Goal: Task Accomplishment & Management: Use online tool/utility

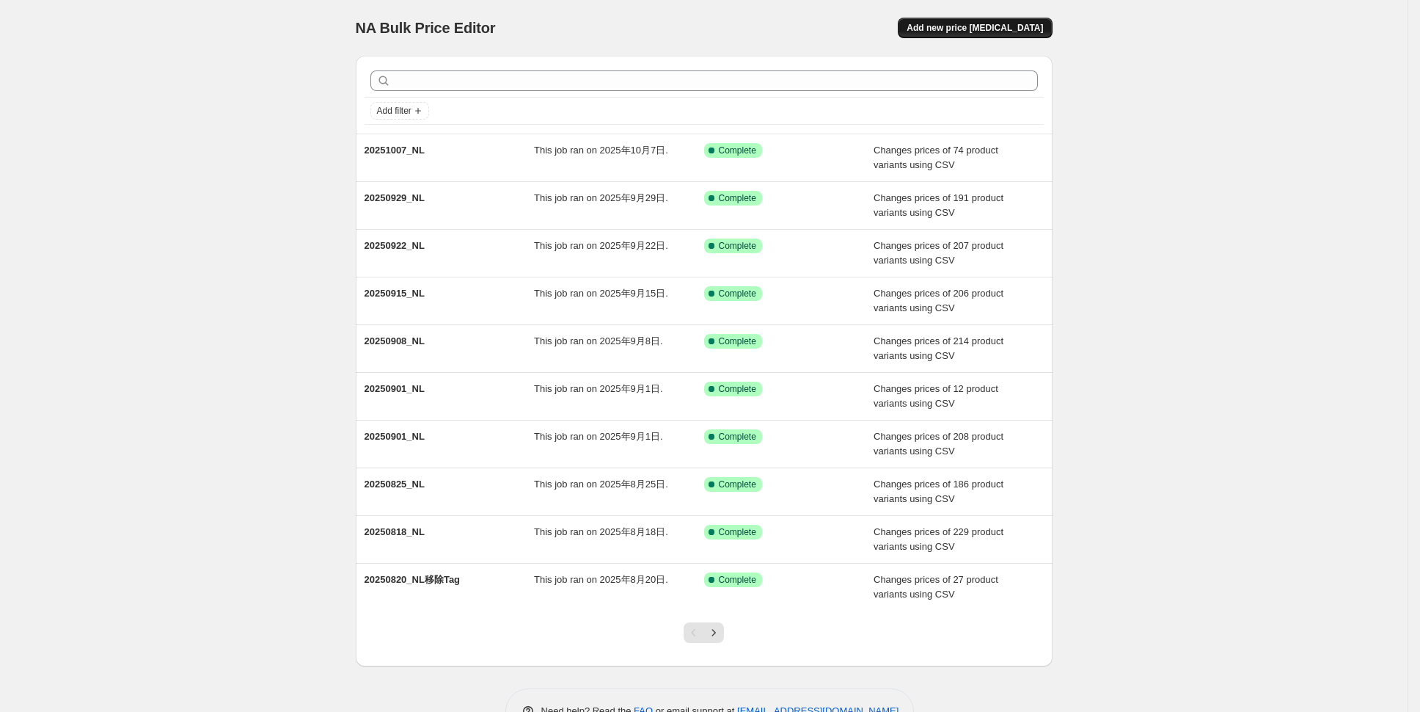
click at [994, 27] on span "Add new price [MEDICAL_DATA]" at bounding box center [975, 28] width 136 height 12
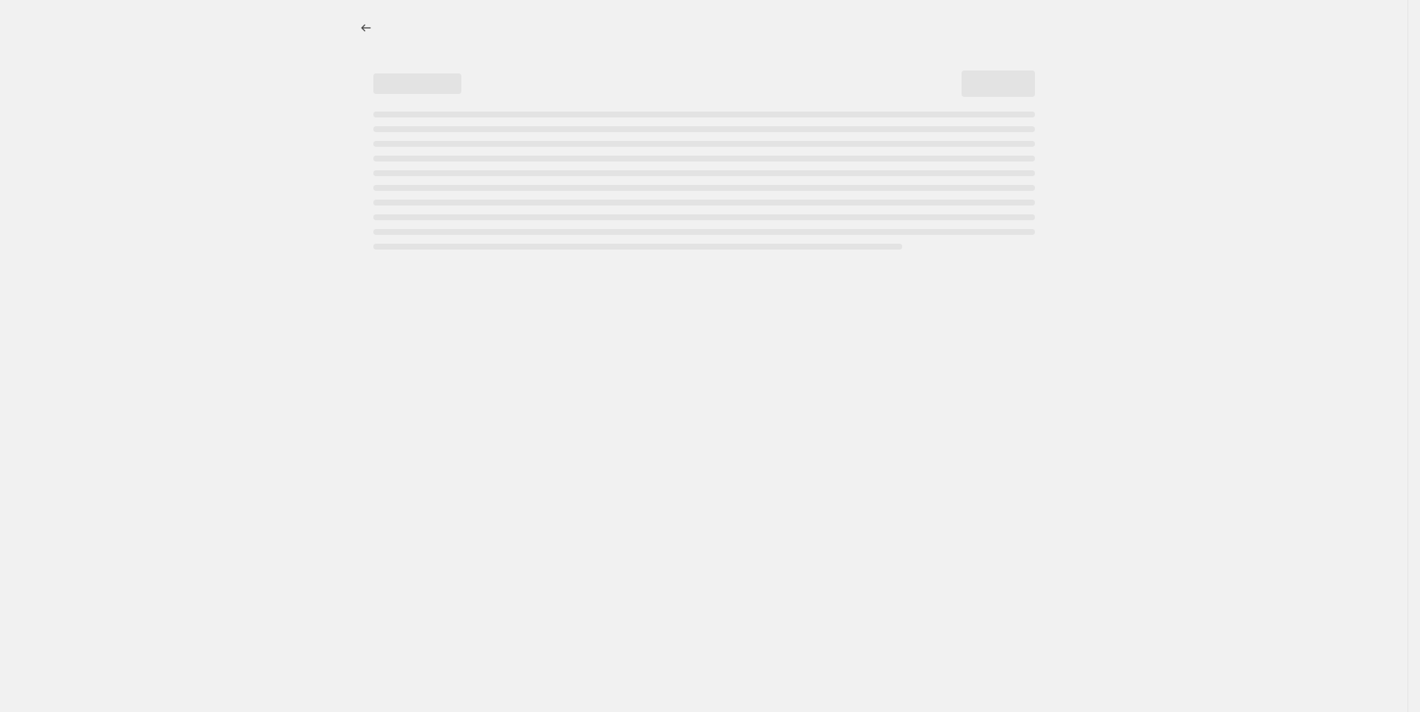
select select "percentage"
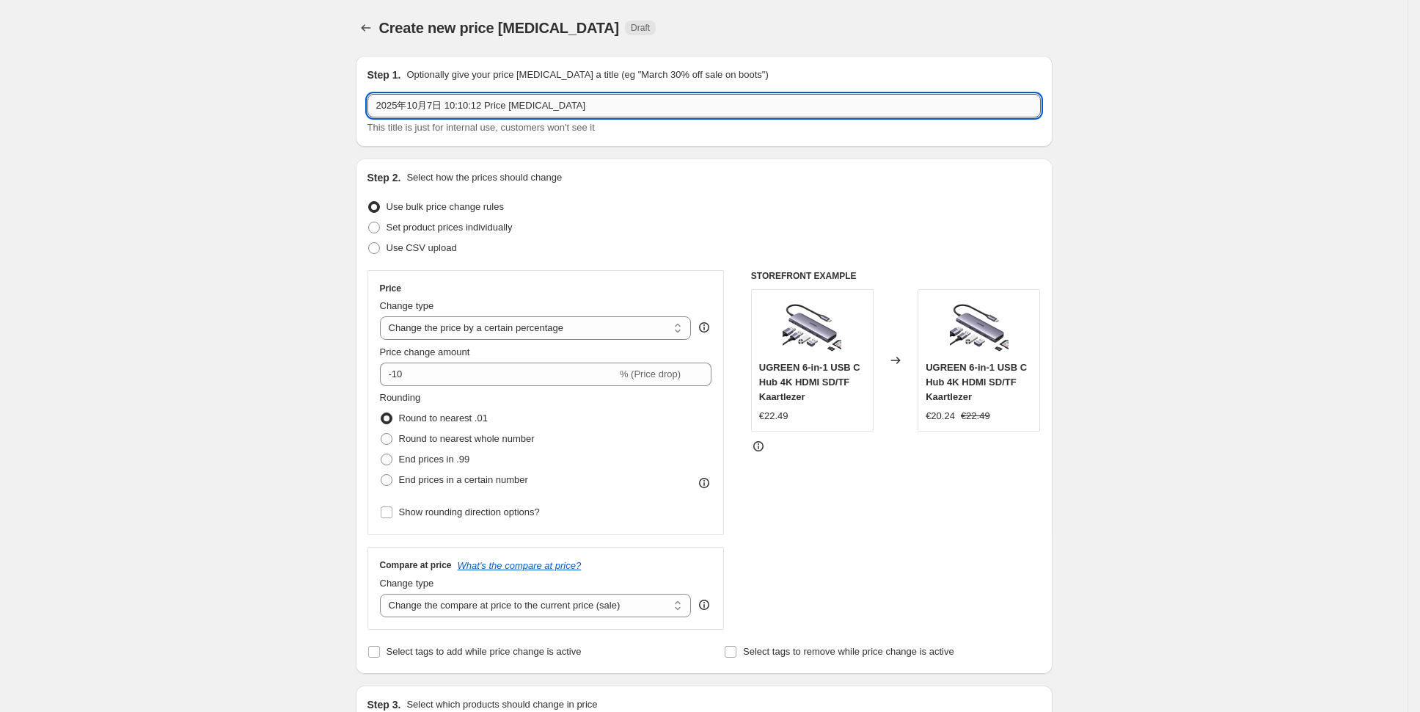
click at [577, 113] on input "2025年10月7日 10:10:12 Price [MEDICAL_DATA]" at bounding box center [704, 105] width 673 height 23
type input "2"
click at [444, 249] on span "Use CSV upload" at bounding box center [422, 247] width 70 height 11
click at [369, 243] on input "Use CSV upload" at bounding box center [368, 242] width 1 height 1
radio input "true"
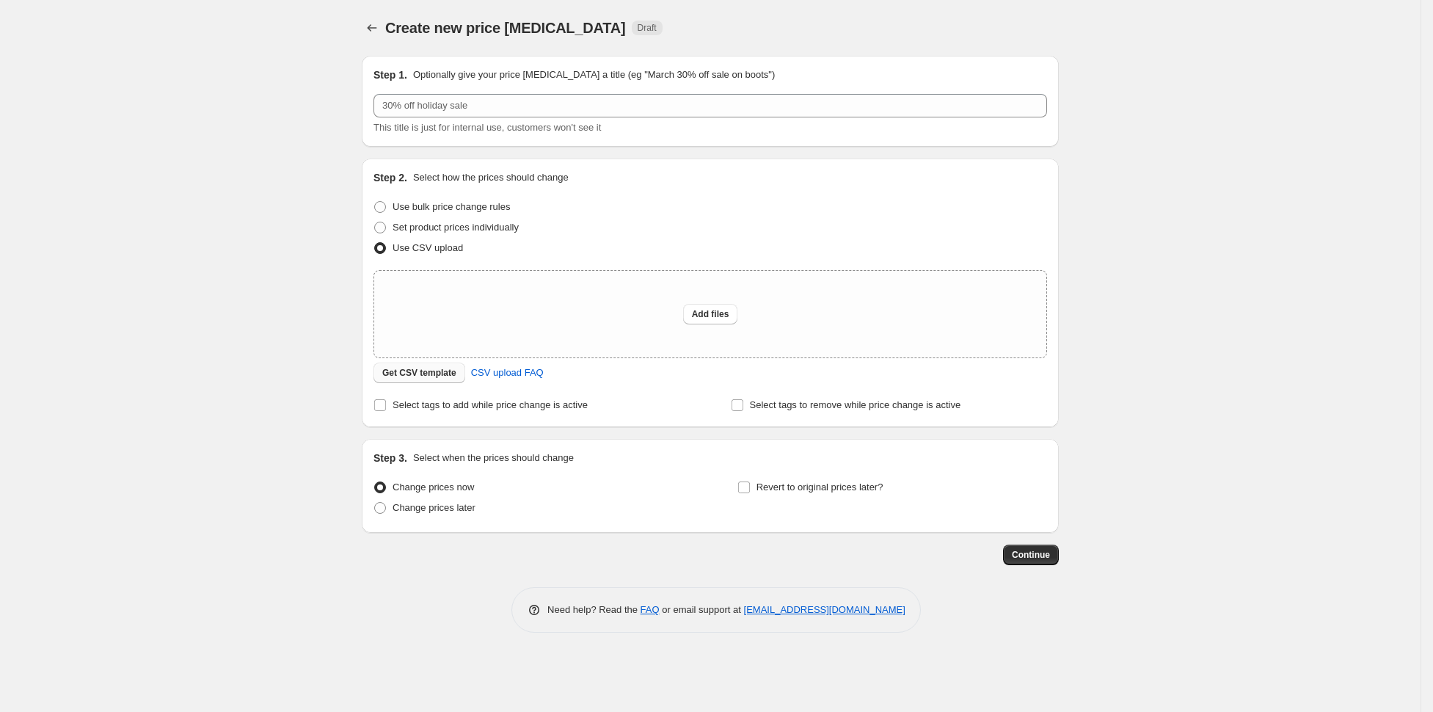
click at [417, 370] on span "Get CSV template" at bounding box center [419, 373] width 74 height 12
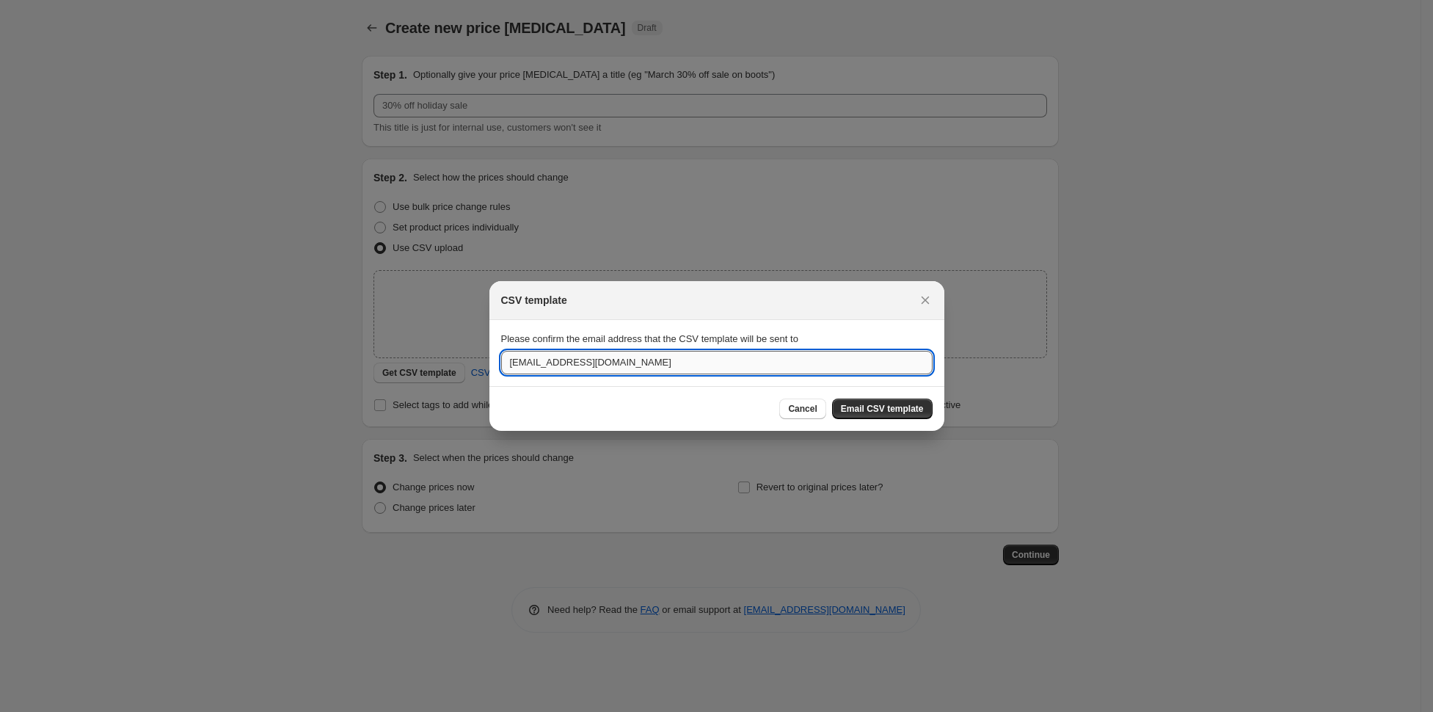
click at [589, 368] on input "[EMAIL_ADDRESS][DOMAIN_NAME]" at bounding box center [716, 362] width 431 height 23
type input "[EMAIL_ADDRESS][DOMAIN_NAME]"
click at [852, 403] on span "Email CSV template" at bounding box center [882, 409] width 83 height 12
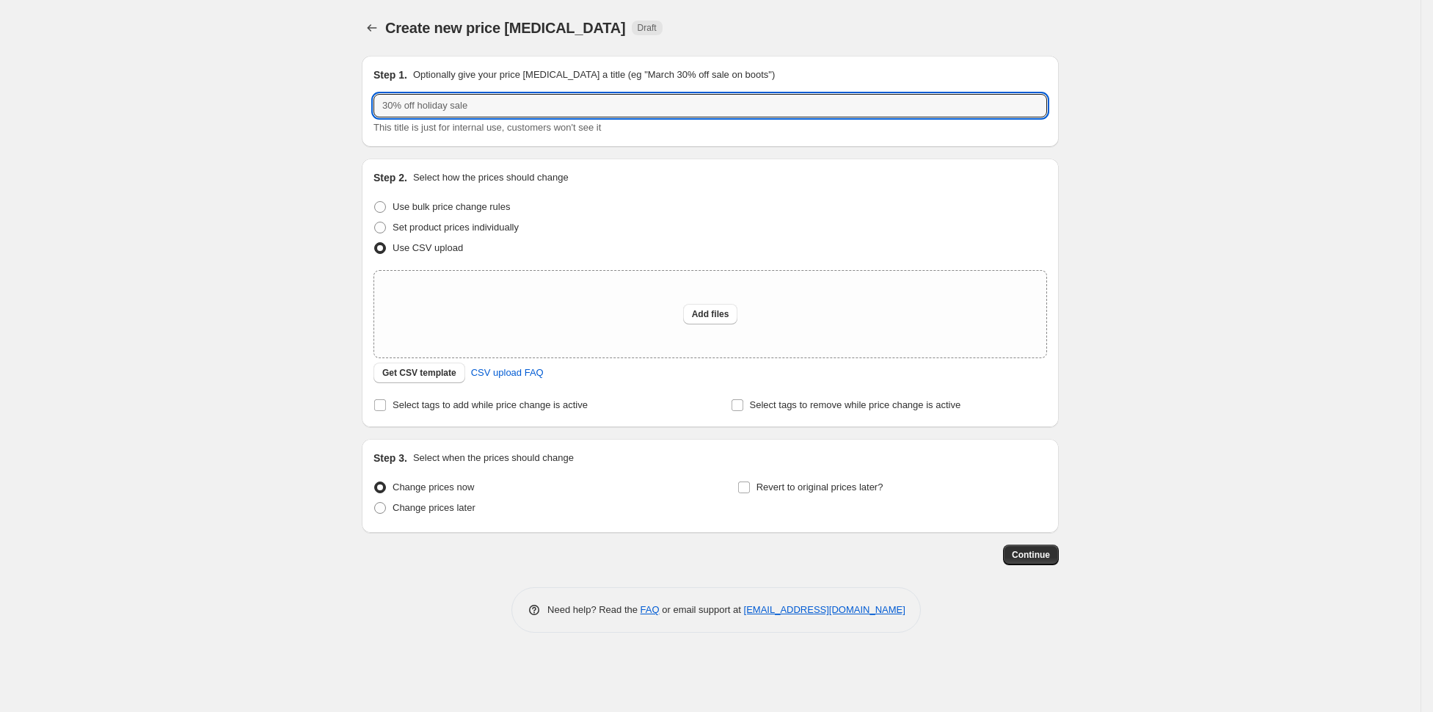
drag, startPoint x: 476, startPoint y: 108, endPoint x: 357, endPoint y: 113, distance: 119.7
click at [357, 113] on div "Step 1. Optionally give your price [MEDICAL_DATA] a title (eg "March 30% off sa…" at bounding box center [704, 304] width 709 height 521
type input "20251007秋促更新"
click at [709, 314] on span "Add files" at bounding box center [710, 314] width 37 height 12
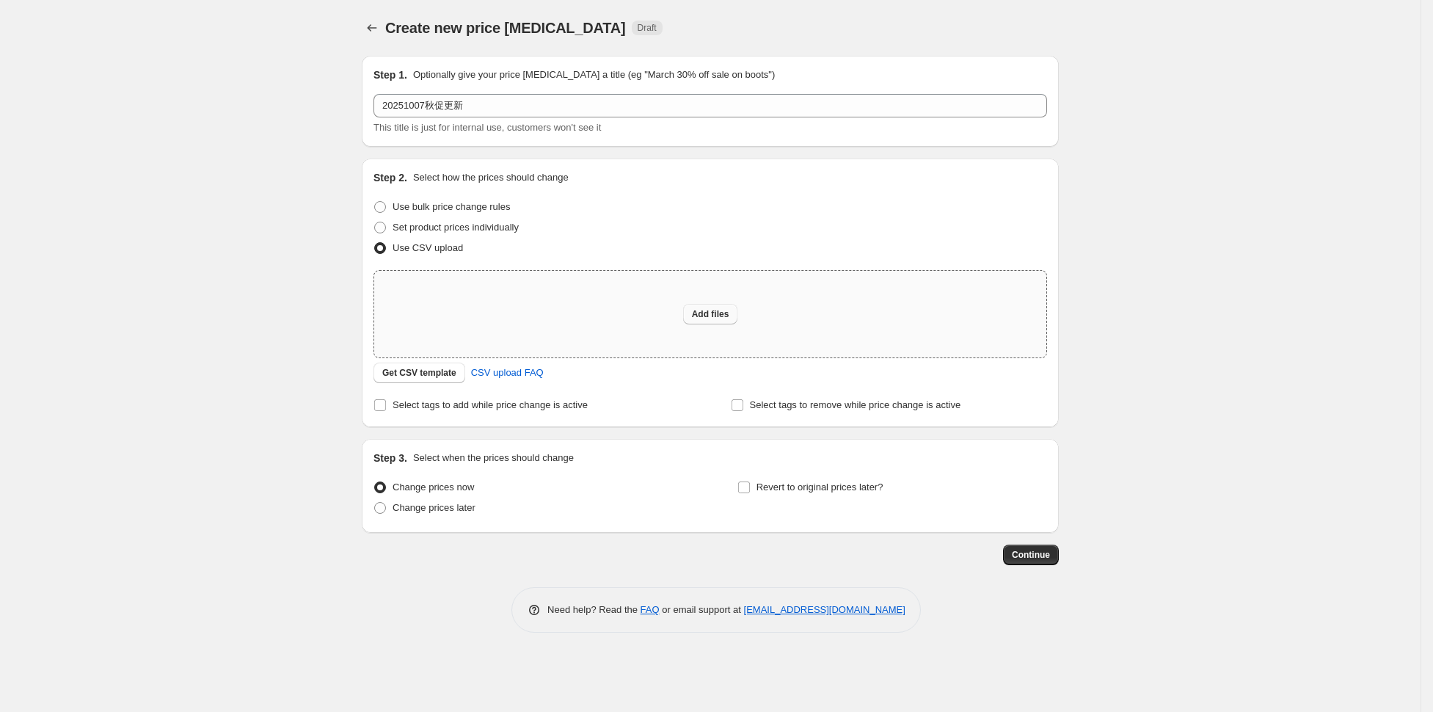
type input "C:\fakepath\20251007秋促NL更新.csv"
click at [700, 317] on span "Add files" at bounding box center [710, 314] width 37 height 12
type input "C:\fakepath\20251007秋促NL更新.csv"
